Goal: Task Accomplishment & Management: Complete application form

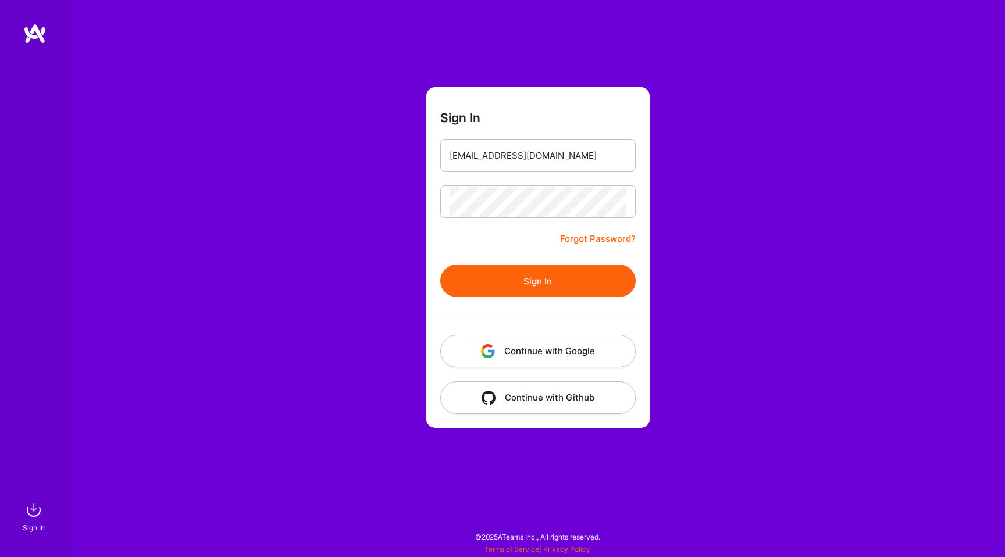
click at [429, 269] on form "Sign In [EMAIL_ADDRESS][DOMAIN_NAME] Forgot Password? Sign In Continue with Goo…" at bounding box center [537, 257] width 223 height 341
click at [478, 280] on button "Sign In" at bounding box center [537, 281] width 195 height 33
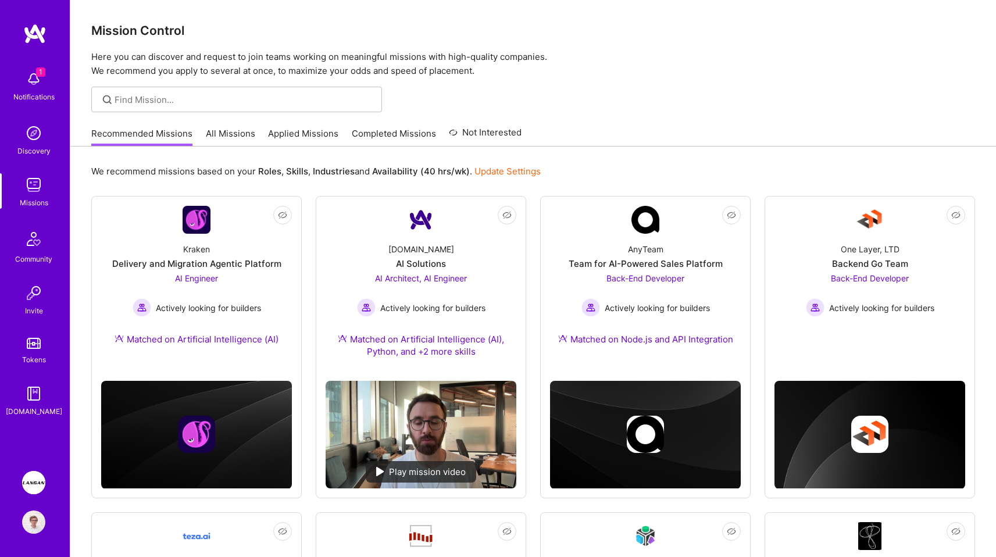
click at [33, 480] on img at bounding box center [33, 482] width 23 height 23
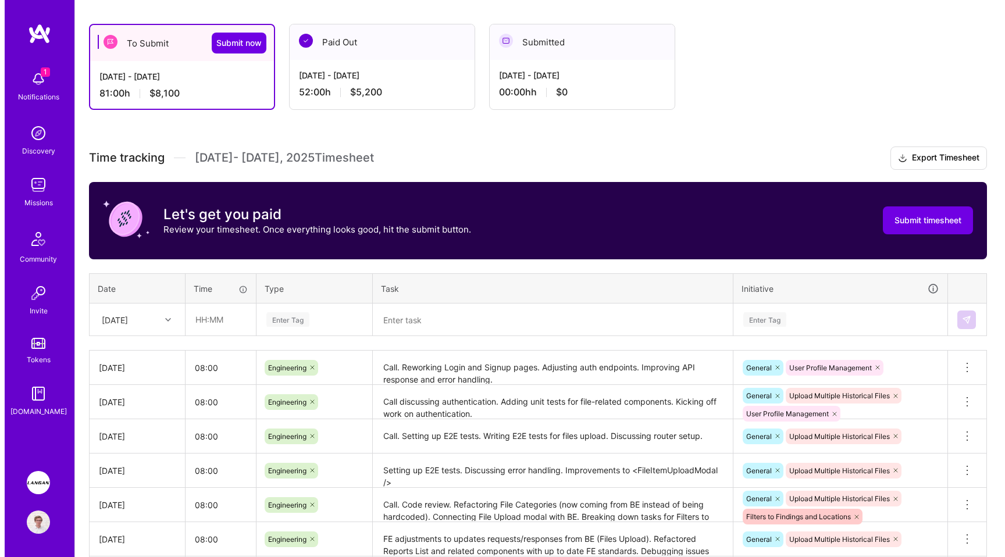
scroll to position [130, 0]
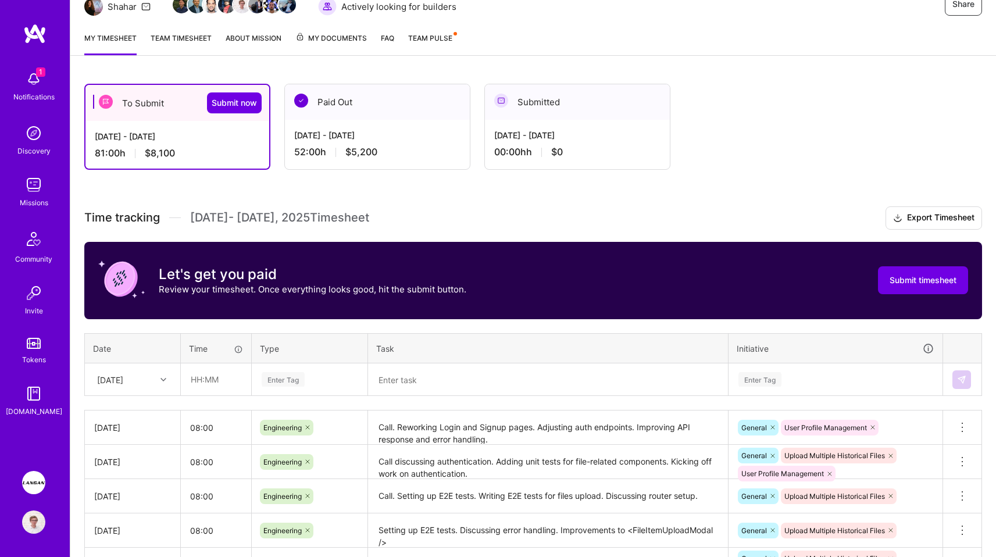
click at [776, 95] on div "To Submit Submit now [DATE] - [DATE] 81:00 h $8,100 Paid Out [DATE] - [DATE] 52…" at bounding box center [507, 127] width 847 height 86
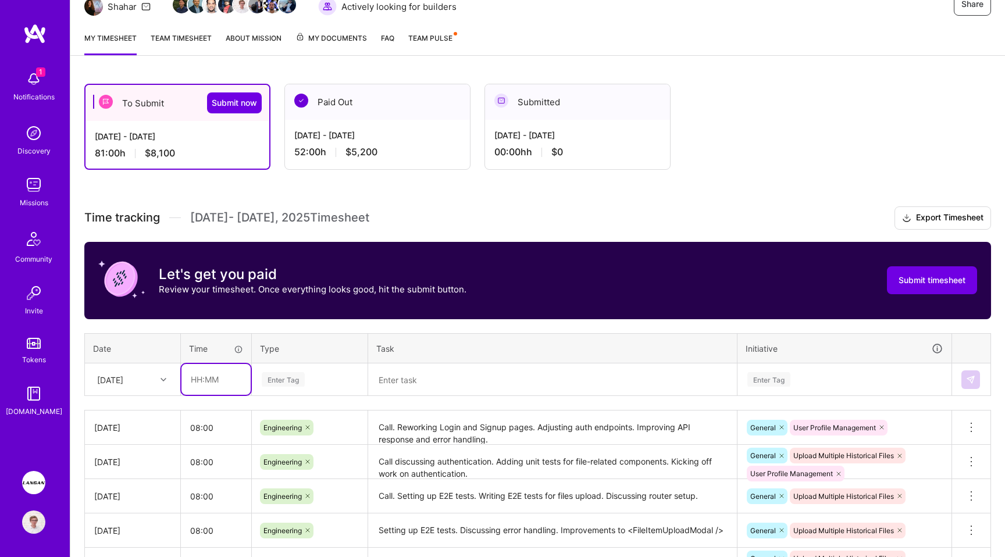
click at [189, 372] on input "text" at bounding box center [215, 379] width 69 height 31
type input "08:00"
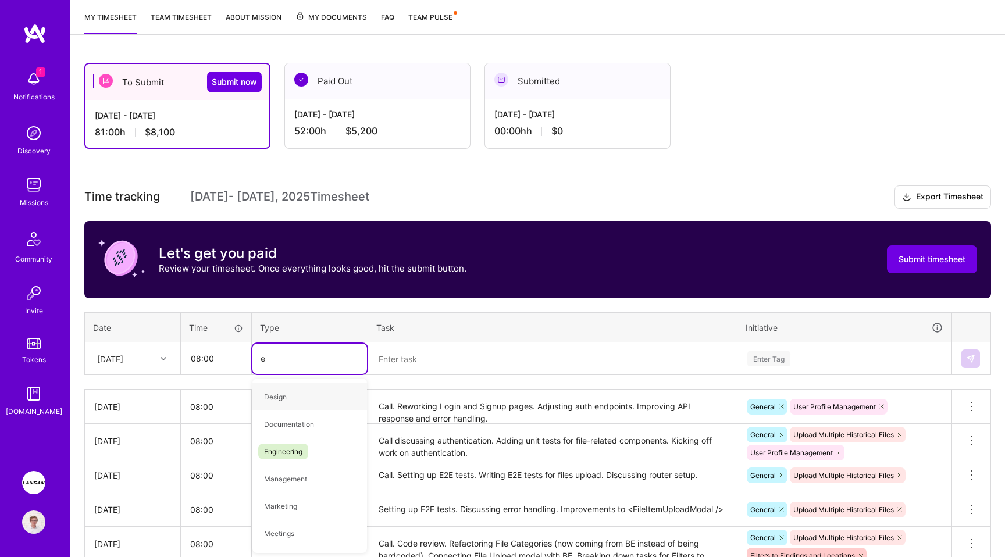
type input "eng"
click at [276, 392] on span "Engineering" at bounding box center [283, 397] width 50 height 16
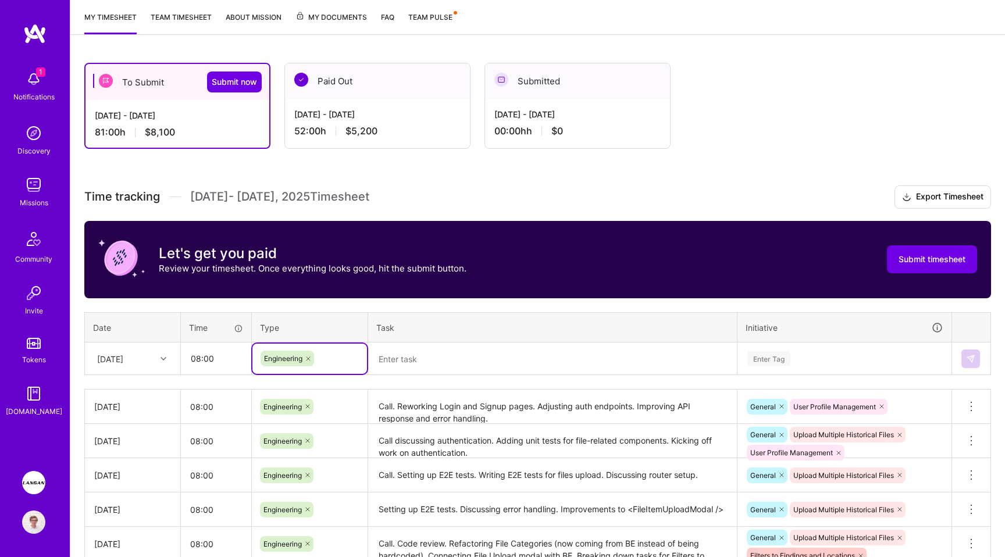
click at [449, 353] on textarea at bounding box center [552, 359] width 366 height 30
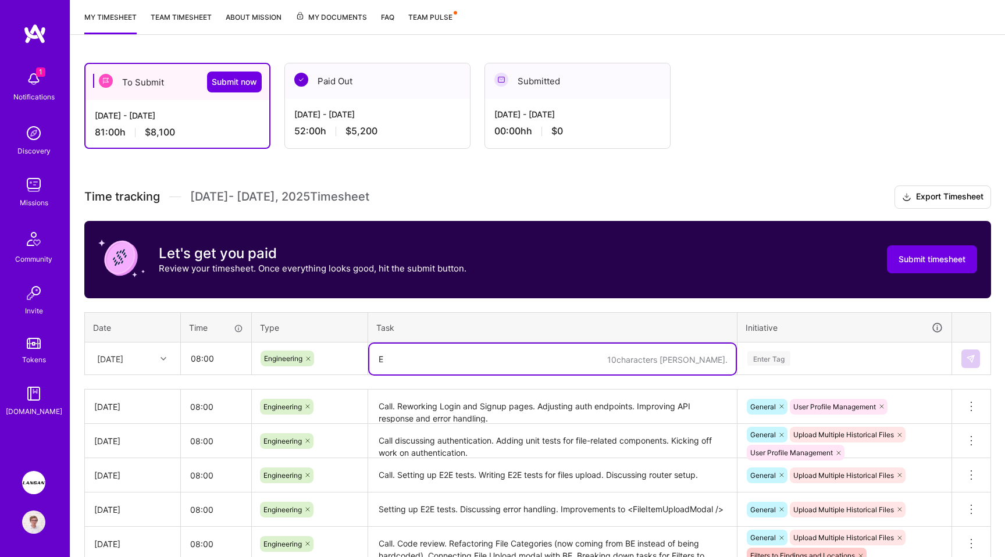
type textarea "En"
type textarea "Wrapping"
type textarea "Authe"
type textarea "Call. Adding authentication to endpoints. Bug fixes."
click at [764, 352] on div "Enter Tag" at bounding box center [768, 358] width 43 height 18
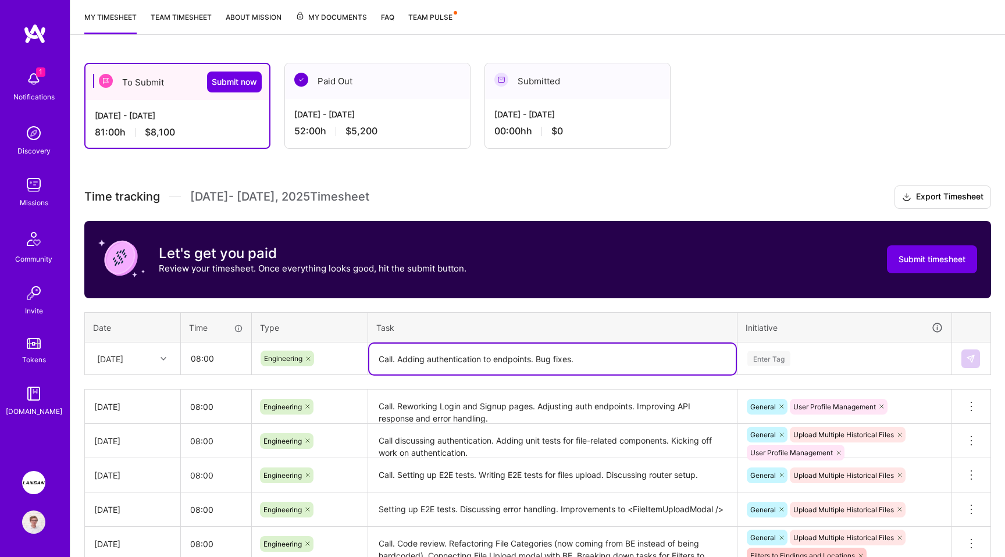
scroll to position [170, 0]
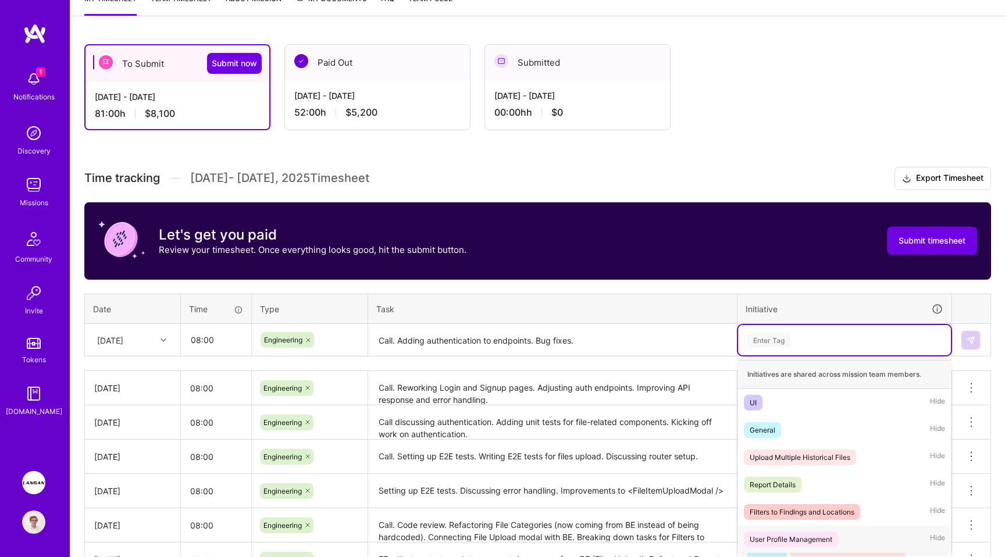
click at [787, 540] on div "User Profile Management" at bounding box center [790, 539] width 83 height 12
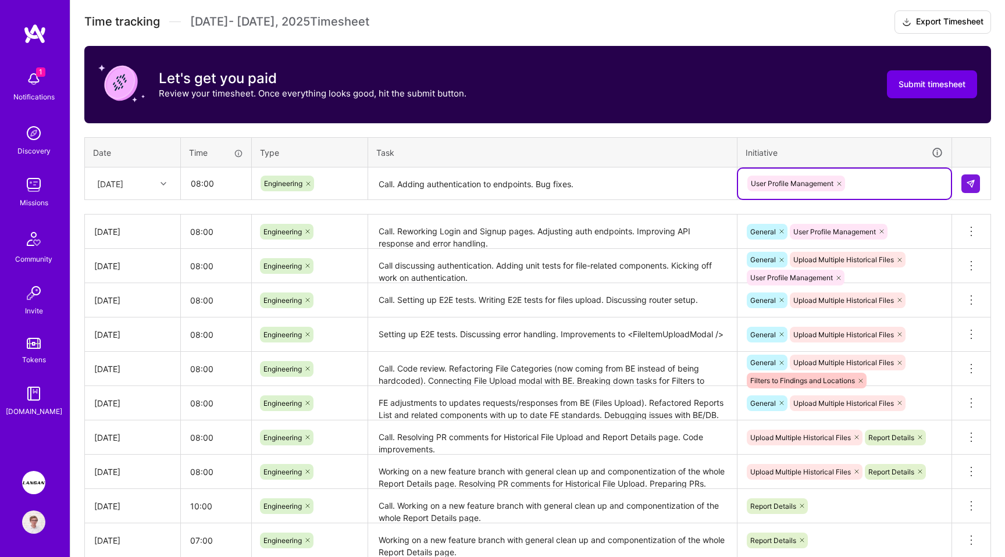
scroll to position [309, 0]
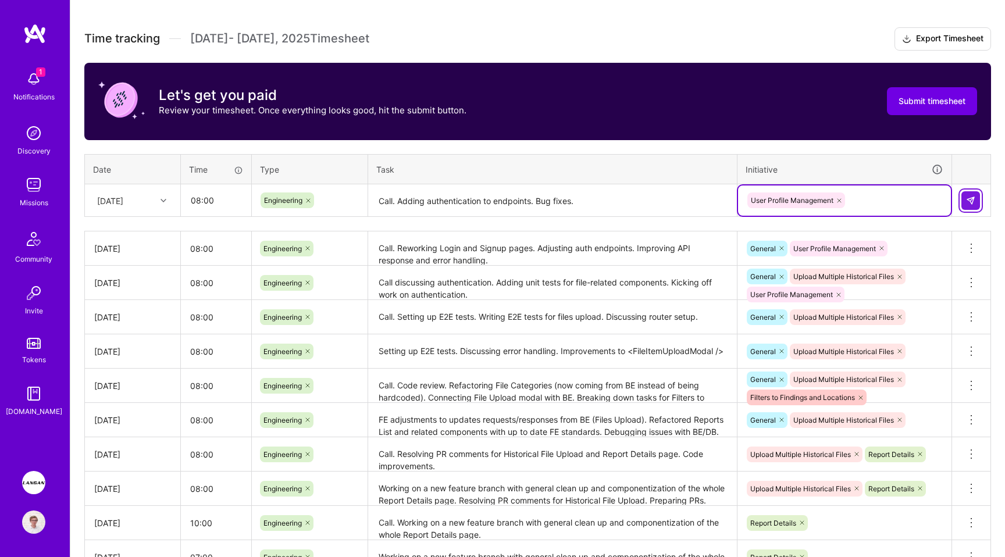
click at [971, 200] on img at bounding box center [970, 200] width 9 height 9
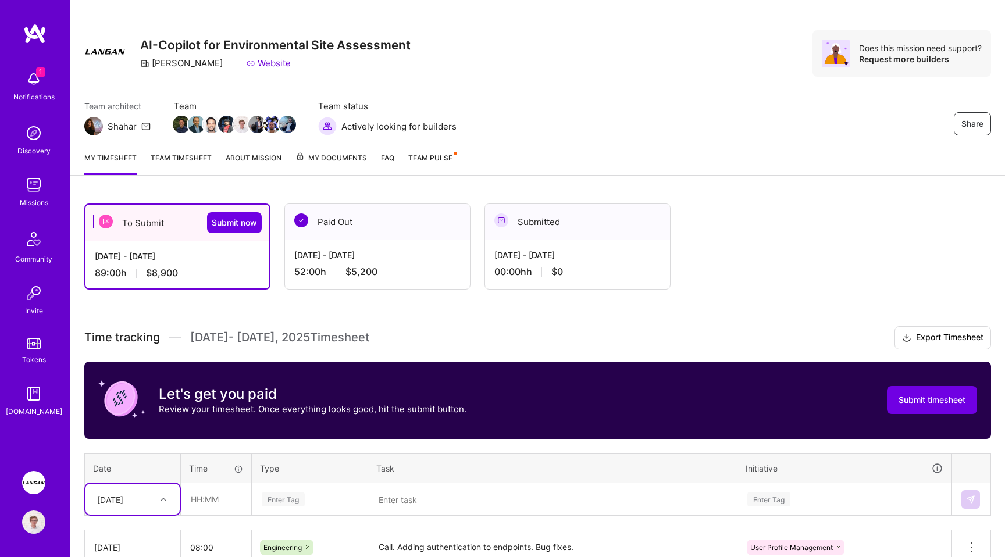
scroll to position [27, 0]
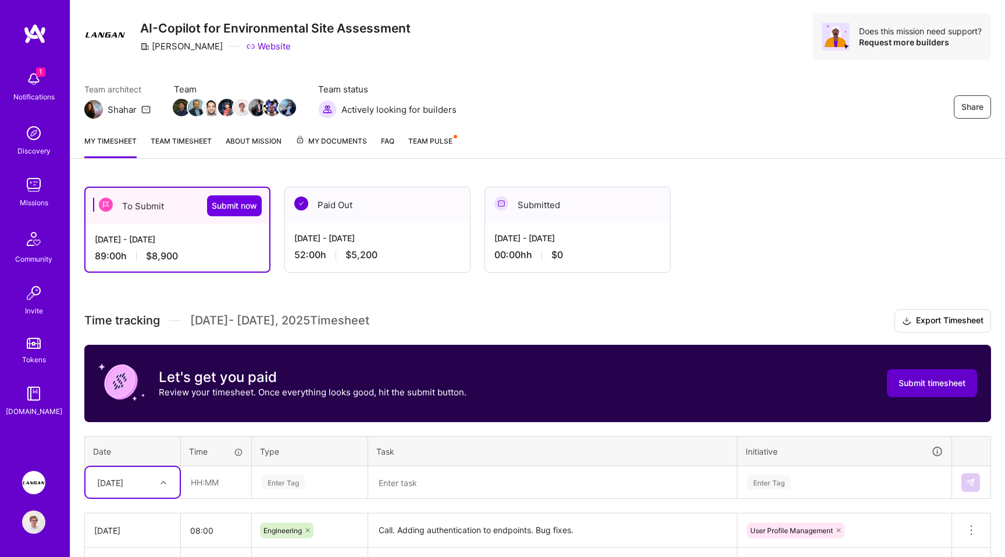
click at [919, 374] on button "Submit timesheet" at bounding box center [932, 383] width 90 height 28
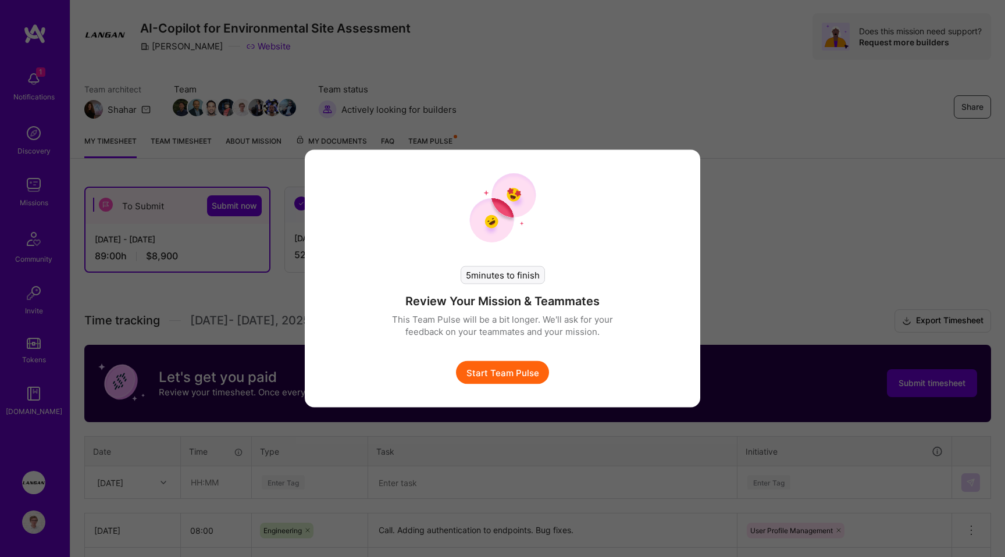
click at [512, 382] on button "Start Team Pulse" at bounding box center [502, 372] width 93 height 23
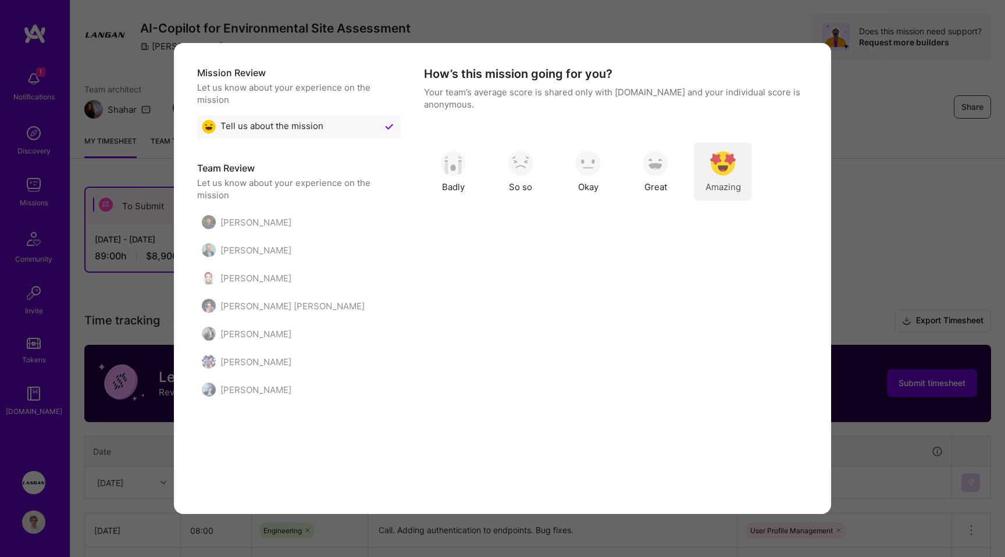
click at [698, 174] on div "Amazing" at bounding box center [723, 171] width 58 height 58
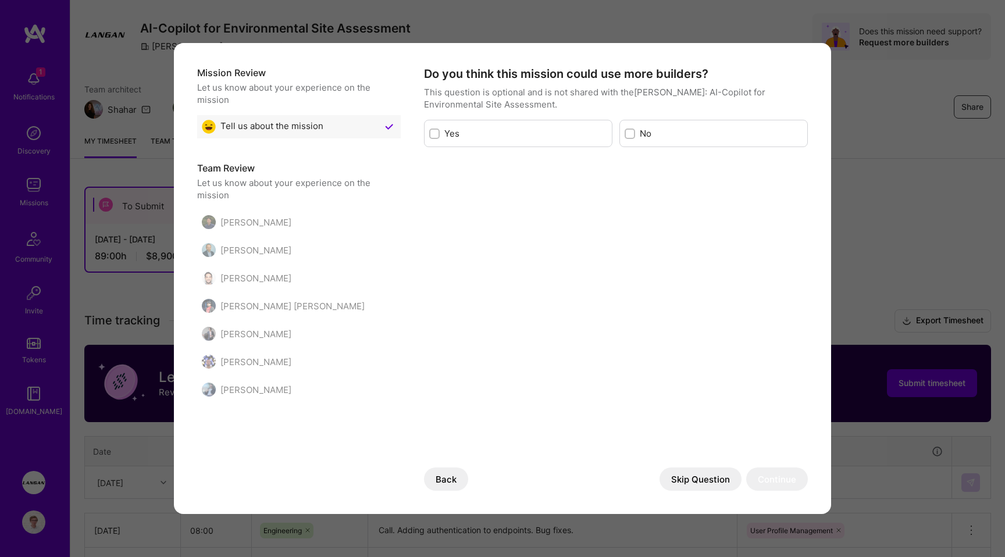
click at [694, 474] on button "Skip Question" at bounding box center [700, 478] width 82 height 23
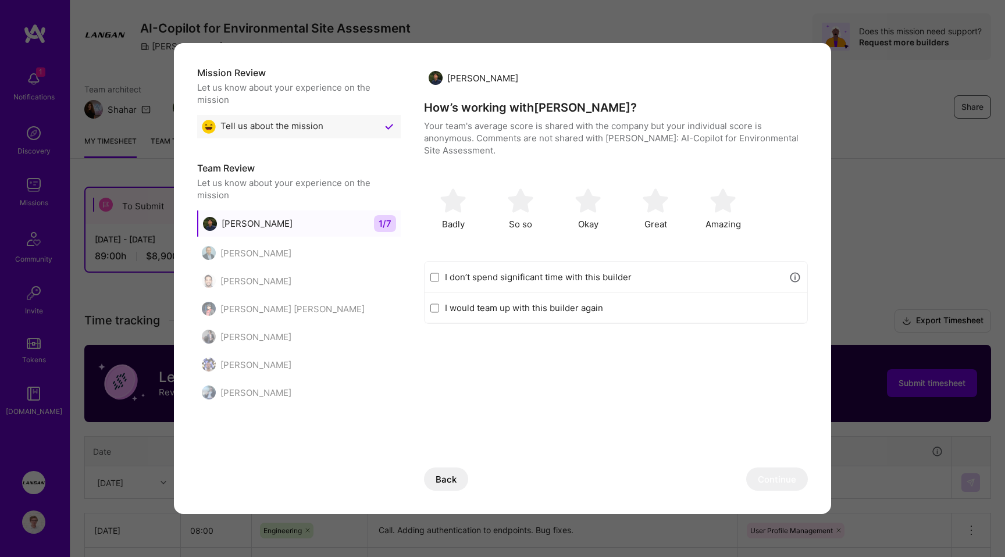
click at [524, 313] on label "I would team up with this builder again" at bounding box center [623, 308] width 356 height 12
click at [439, 313] on input "I would team up with this builder again" at bounding box center [434, 307] width 9 height 9
checkbox input "true"
click at [659, 184] on div "Great" at bounding box center [655, 209] width 58 height 58
click at [776, 482] on button "Continue" at bounding box center [777, 478] width 62 height 23
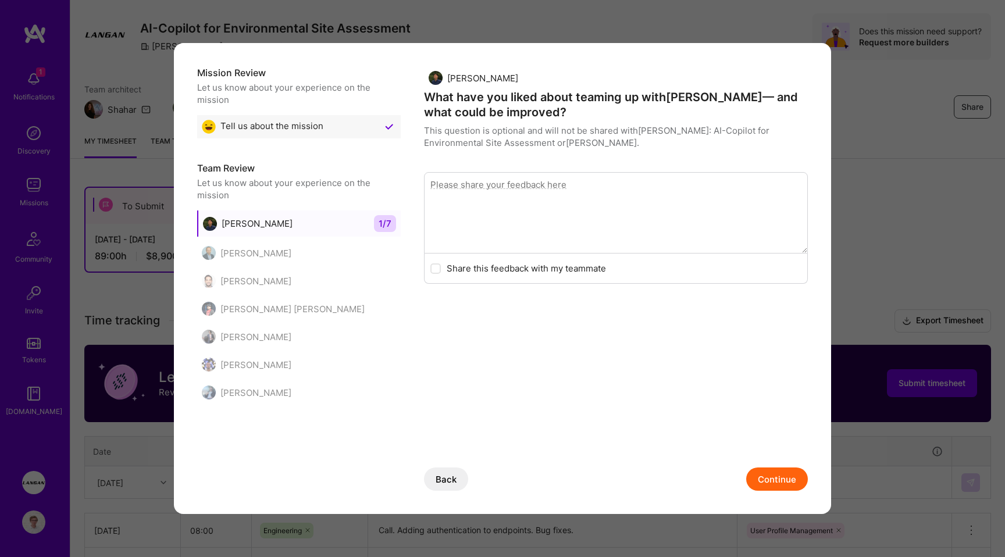
click at [590, 201] on textarea "modal" at bounding box center [616, 212] width 384 height 81
click at [775, 486] on button "Continue" at bounding box center [777, 478] width 62 height 23
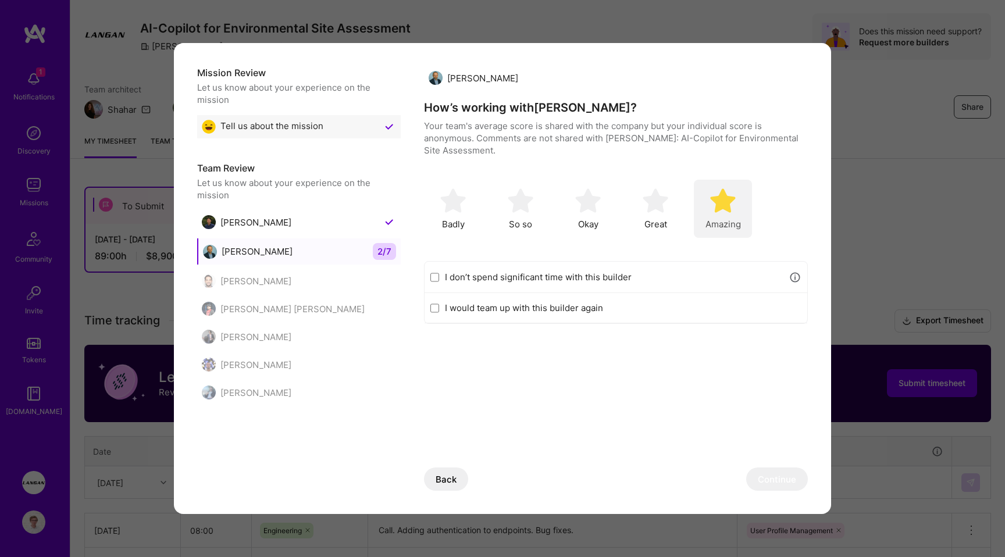
click at [724, 206] on img "modal" at bounding box center [723, 201] width 26 height 26
click at [554, 308] on label "I would team up with this builder again" at bounding box center [623, 308] width 356 height 12
click at [439, 308] on input "I would team up with this builder again" at bounding box center [434, 307] width 9 height 9
checkbox input "true"
click at [778, 477] on button "Continue" at bounding box center [777, 478] width 62 height 23
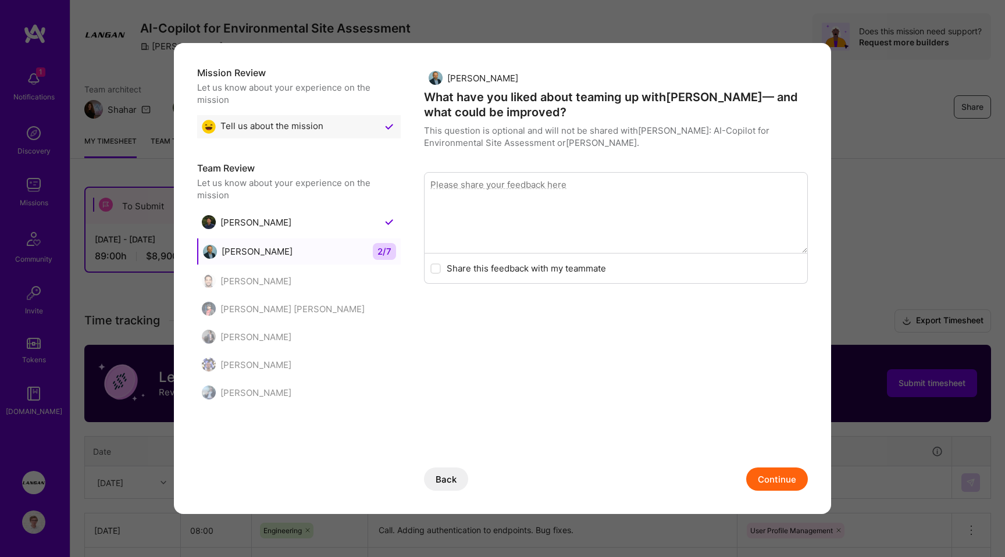
click at [763, 477] on button "Continue" at bounding box center [777, 478] width 62 height 23
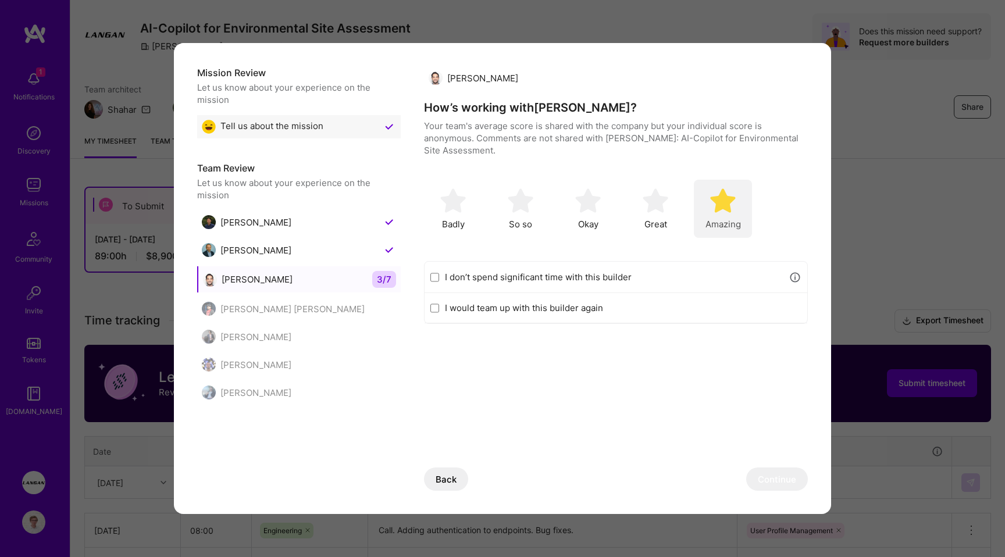
click at [718, 208] on img "modal" at bounding box center [723, 201] width 26 height 26
click at [572, 303] on label "I would team up with this builder again" at bounding box center [623, 308] width 356 height 12
click at [439, 303] on input "I would team up with this builder again" at bounding box center [434, 307] width 9 height 9
checkbox input "true"
click at [778, 481] on button "Continue" at bounding box center [777, 478] width 62 height 23
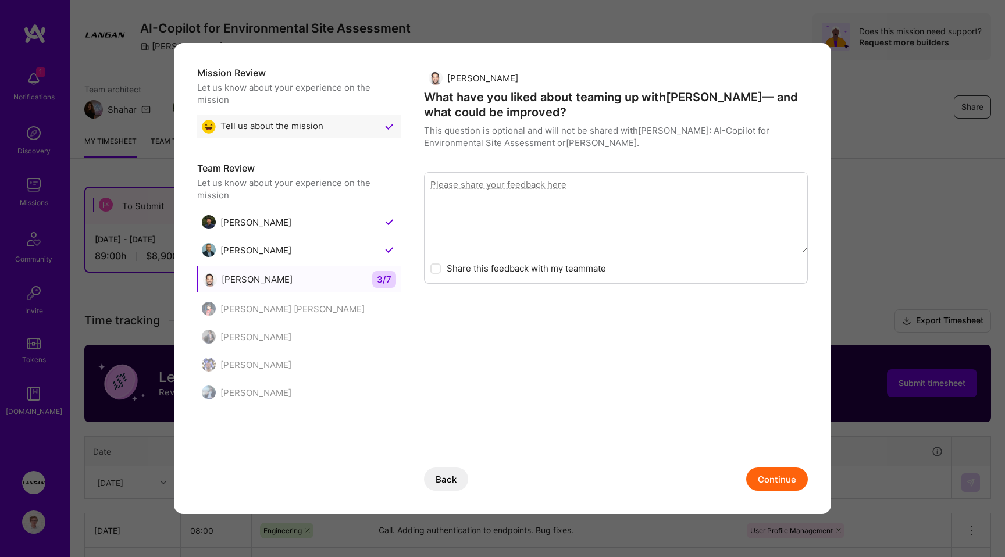
click at [775, 469] on button "Continue" at bounding box center [777, 478] width 62 height 23
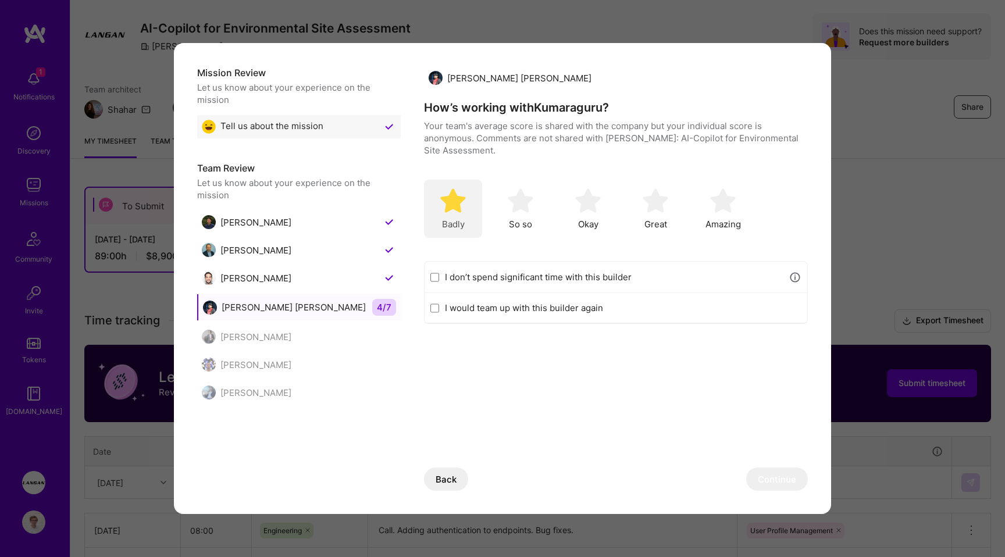
click at [470, 203] on div "Badly" at bounding box center [453, 209] width 58 height 58
click at [785, 480] on button "Continue" at bounding box center [777, 478] width 62 height 23
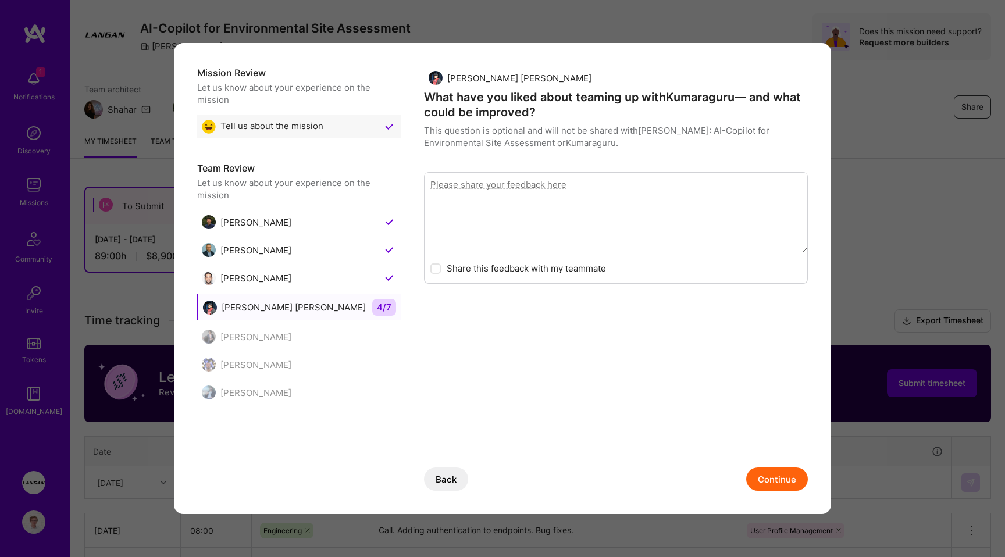
click at [581, 238] on textarea "modal" at bounding box center [616, 212] width 384 height 81
type textarea "did not deliver"
click at [767, 471] on button "Continue" at bounding box center [777, 478] width 62 height 23
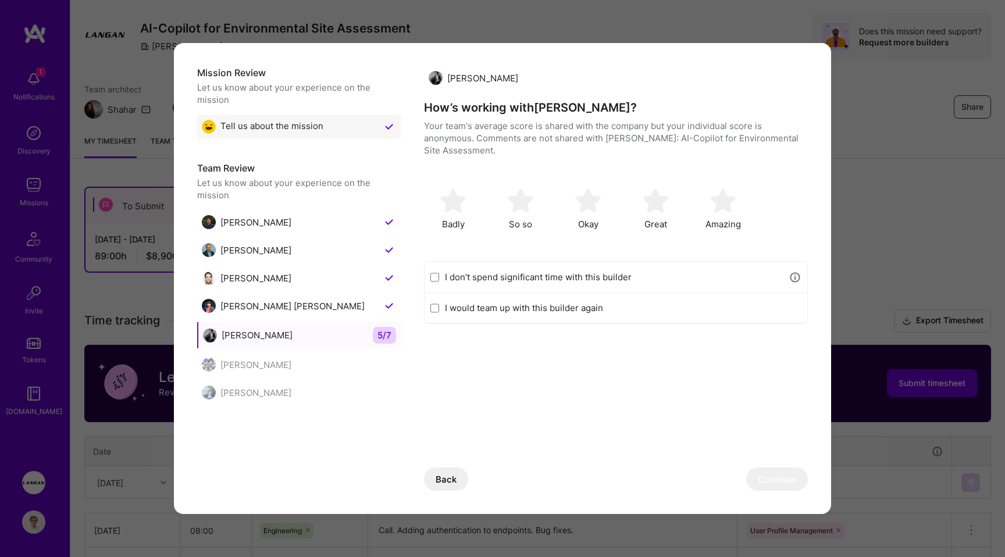
click at [506, 272] on label "I don’t spend significant time with this builder" at bounding box center [614, 277] width 338 height 12
click at [439, 273] on input "I don’t spend significant time with this builder" at bounding box center [434, 277] width 9 height 9
click at [765, 474] on button "Continue" at bounding box center [777, 478] width 62 height 23
click at [523, 273] on label "I don’t spend significant time with this builder" at bounding box center [614, 277] width 338 height 12
click at [439, 273] on input "I don’t spend significant time with this builder" at bounding box center [434, 277] width 9 height 9
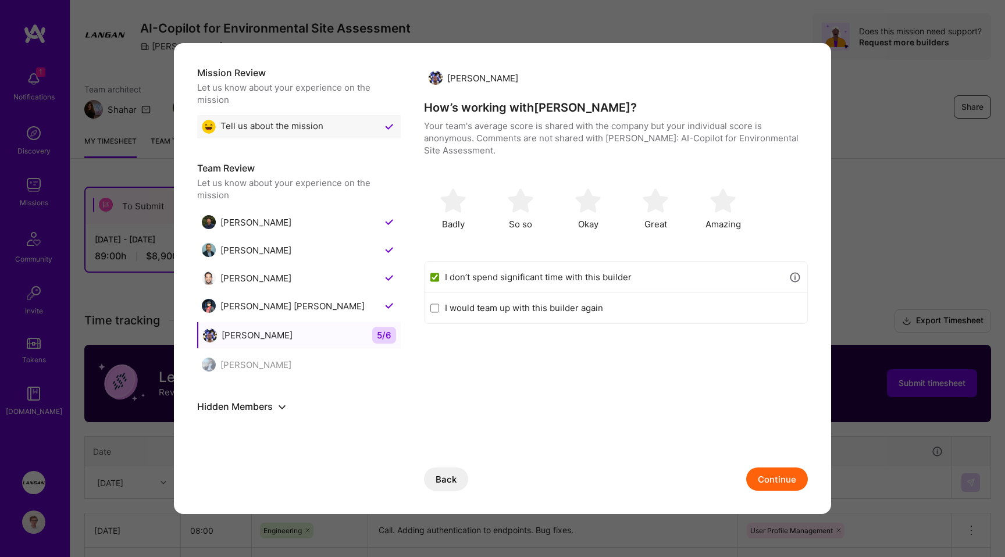
click at [787, 476] on button "Continue" at bounding box center [777, 478] width 62 height 23
click at [514, 280] on label "I don’t spend significant time with this builder" at bounding box center [614, 277] width 338 height 12
click at [439, 280] on input "I don’t spend significant time with this builder" at bounding box center [434, 277] width 9 height 9
checkbox input "true"
click at [365, 313] on div "[PERSON_NAME] [PERSON_NAME]" at bounding box center [283, 306] width 163 height 14
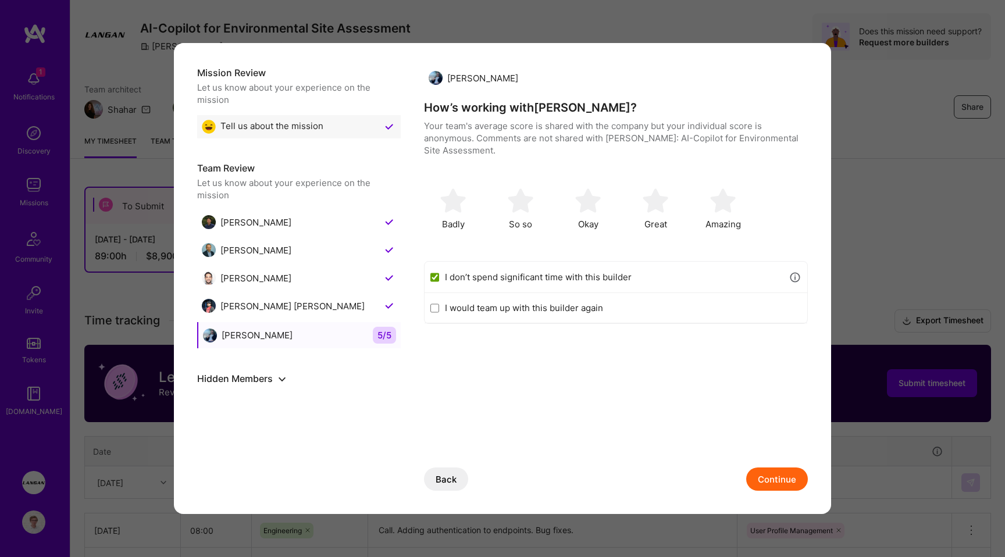
click at [774, 478] on button "Continue" at bounding box center [777, 478] width 62 height 23
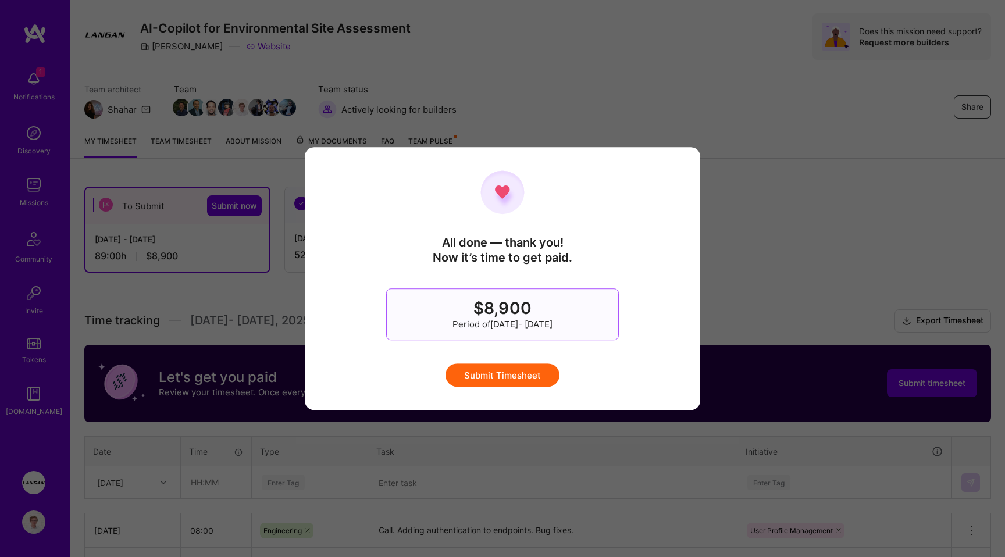
click at [493, 373] on button "Submit Timesheet" at bounding box center [502, 374] width 114 height 23
